Goal: Information Seeking & Learning: Learn about a topic

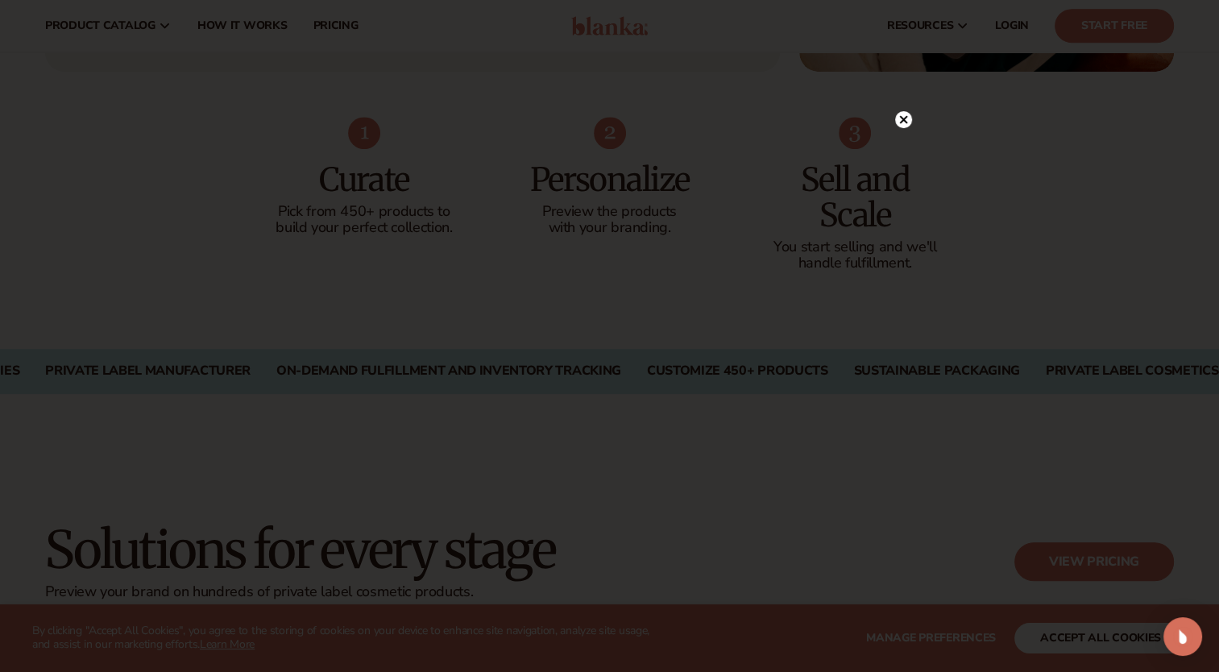
scroll to position [403, 0]
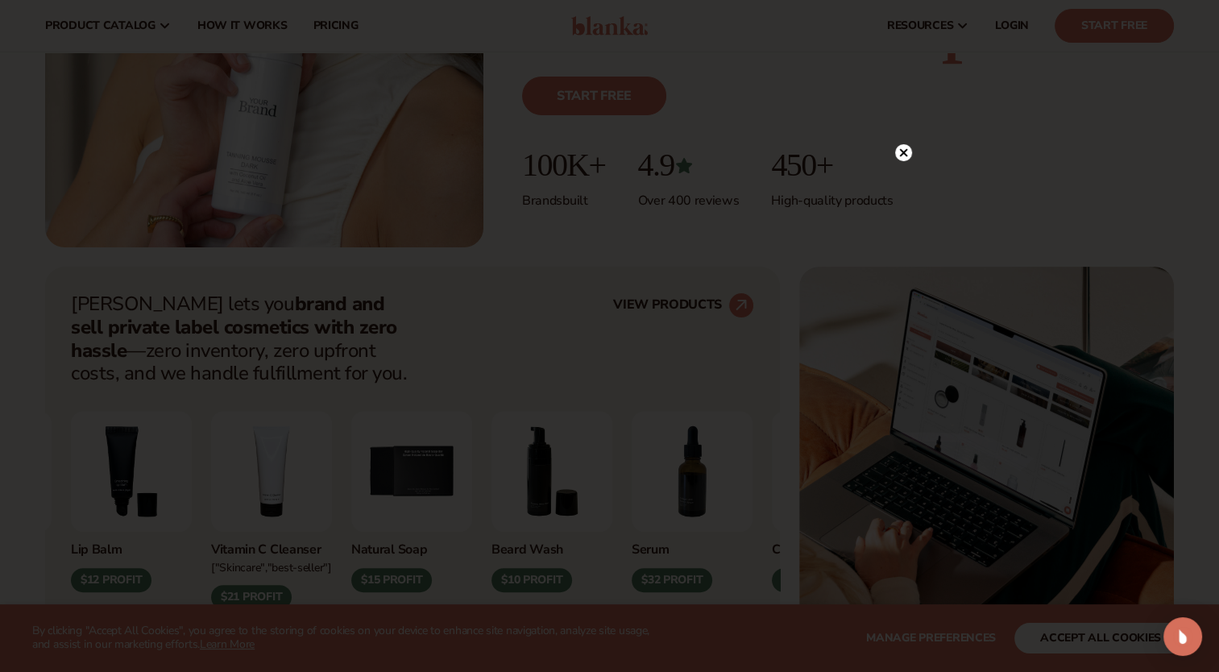
click at [902, 150] on circle at bounding box center [903, 152] width 17 height 17
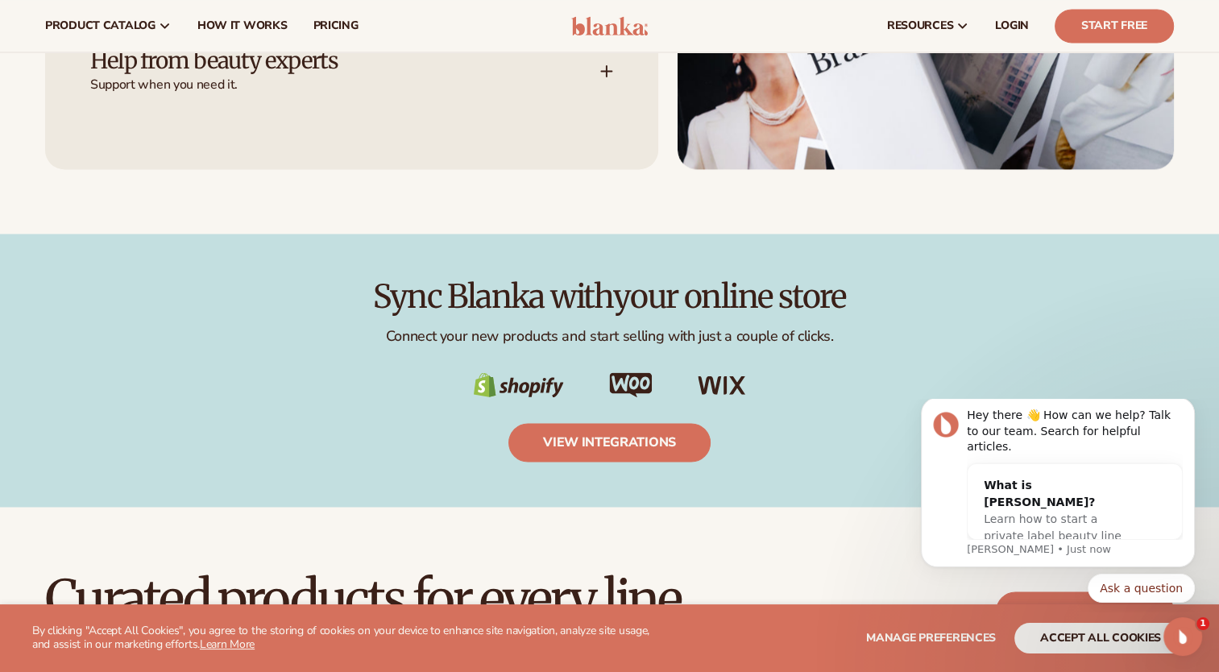
scroll to position [2417, 0]
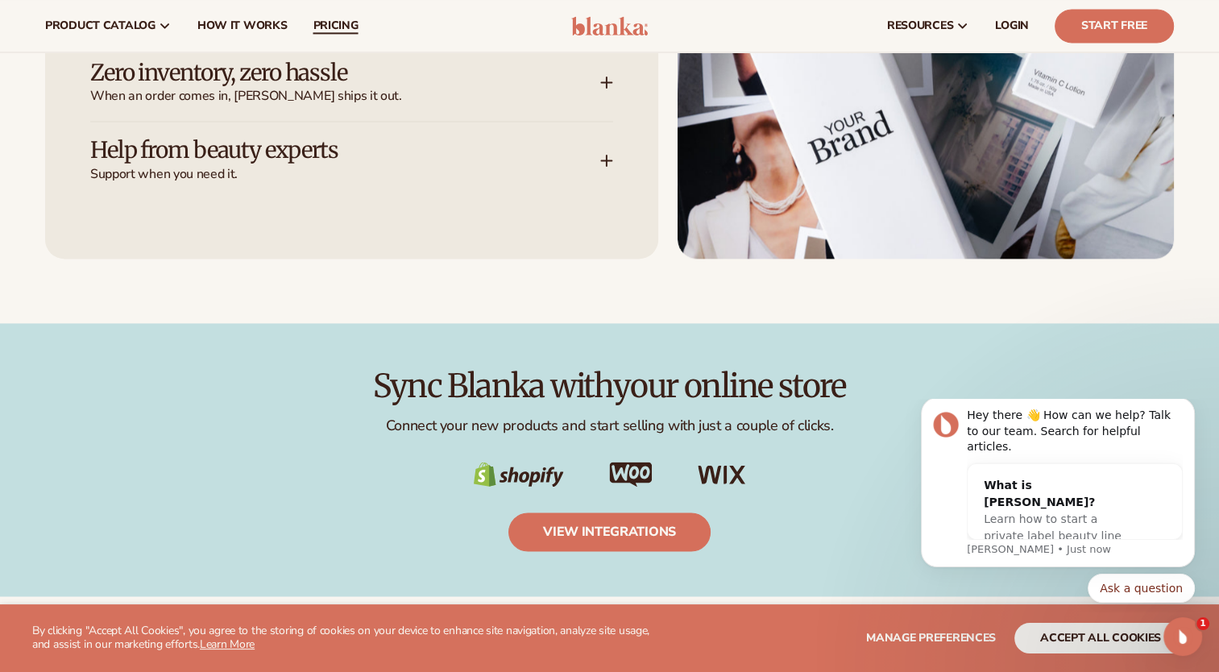
click at [339, 31] on span "pricing" at bounding box center [335, 25] width 45 height 13
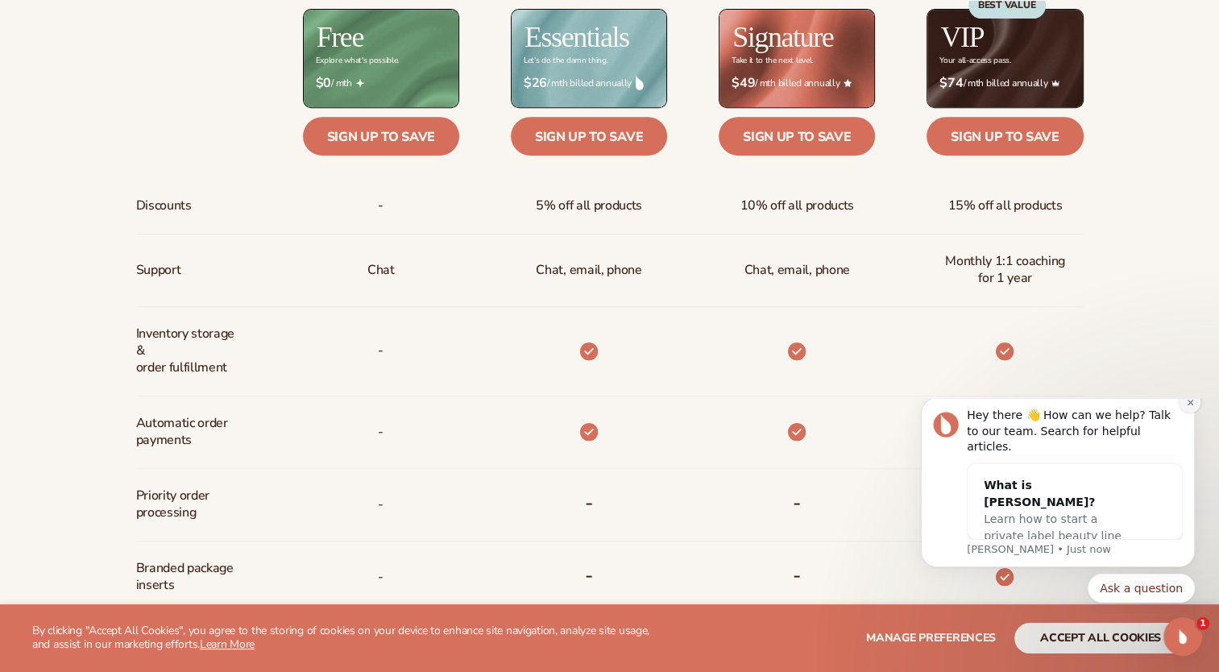
click at [1189, 407] on icon "Dismiss notification" at bounding box center [1190, 402] width 9 height 9
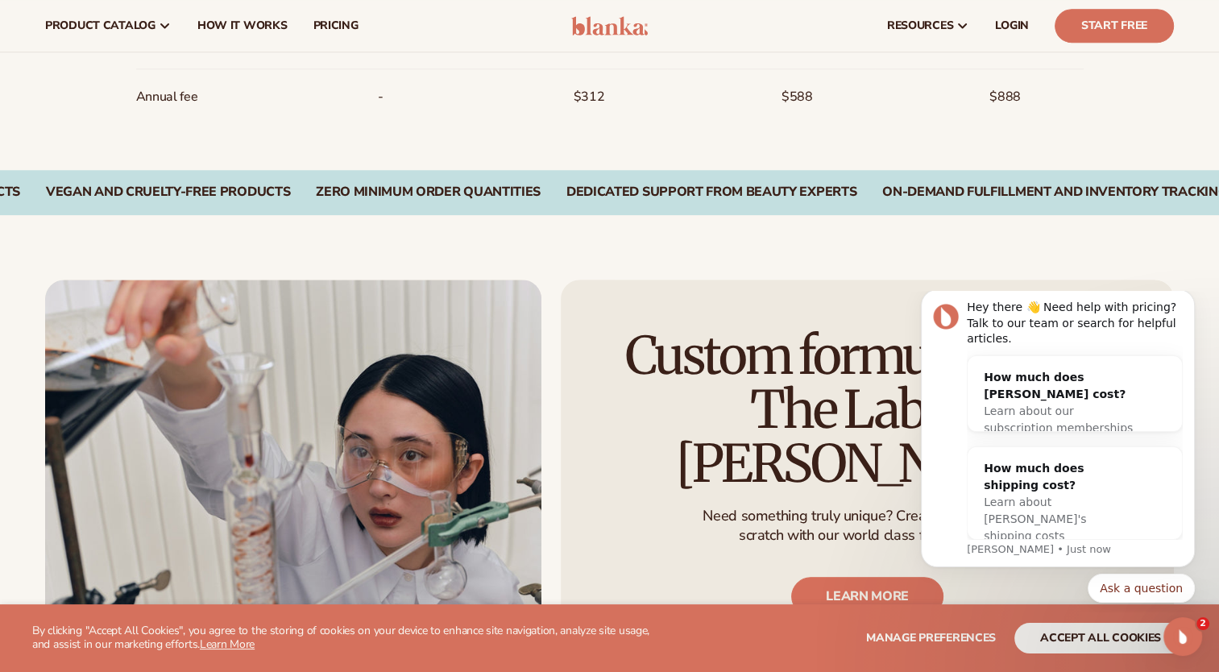
scroll to position [1240, 0]
